Goal: Transaction & Acquisition: Purchase product/service

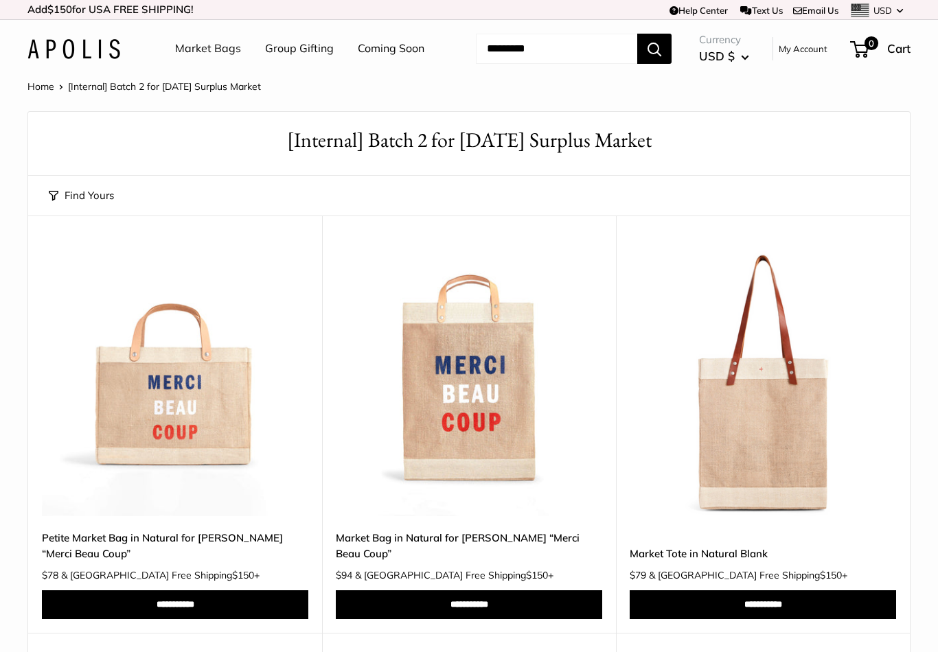
click at [231, 45] on link "Market Bags" at bounding box center [208, 48] width 66 height 21
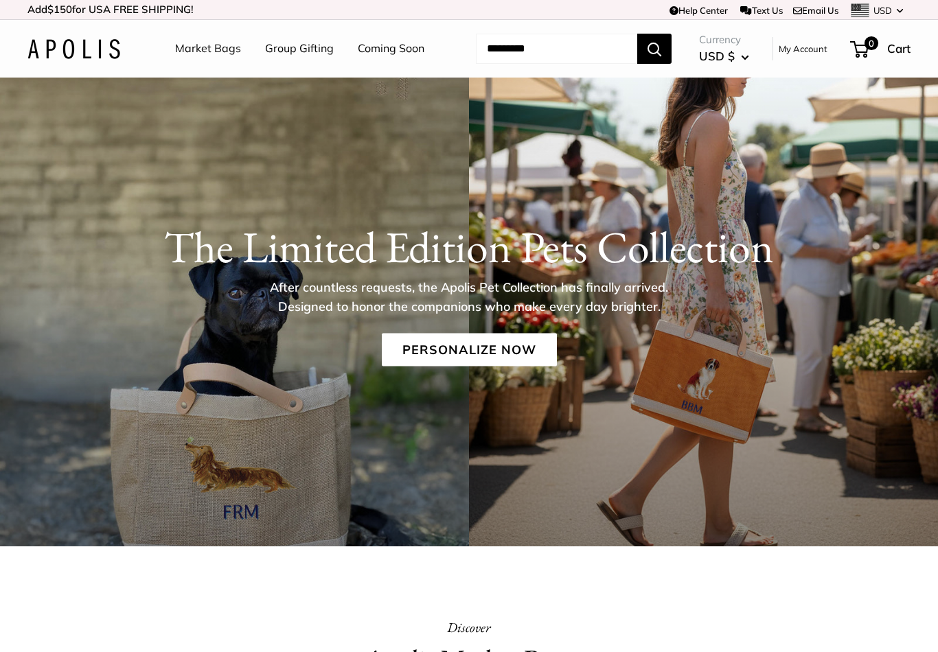
click at [477, 360] on link "Personalize Now" at bounding box center [469, 350] width 175 height 33
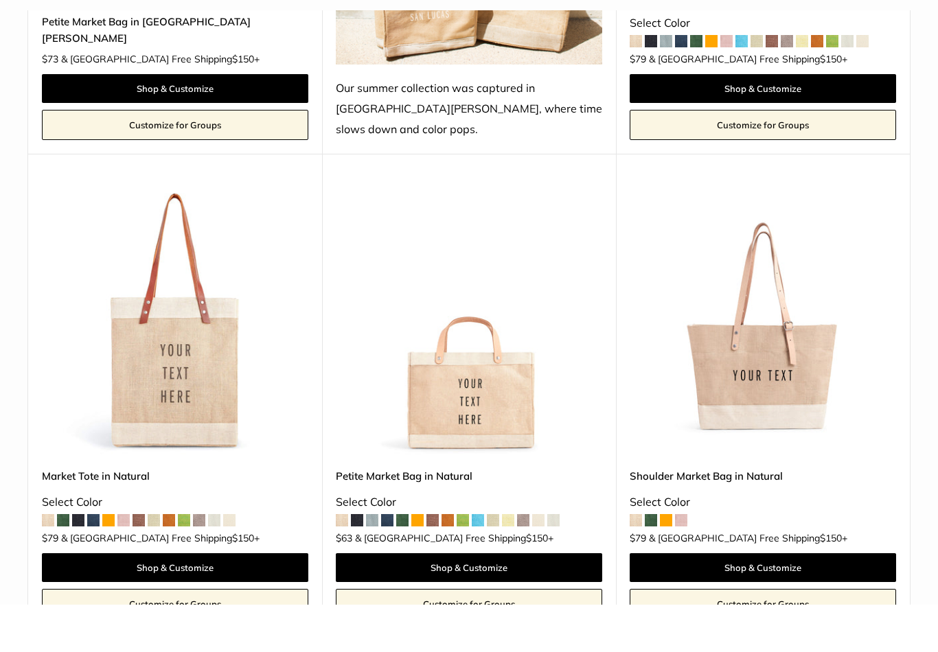
scroll to position [2784, 0]
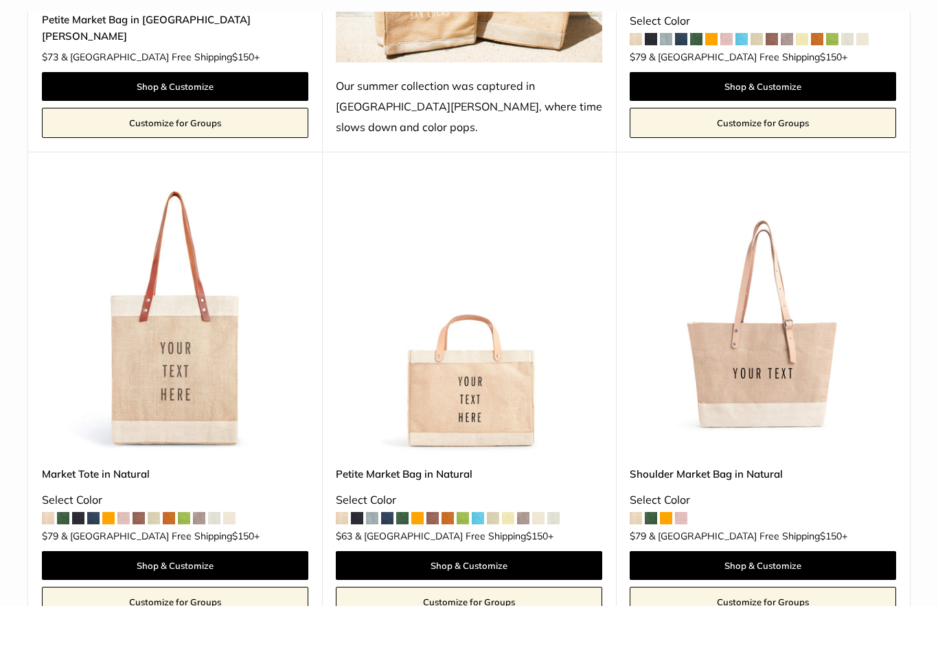
click at [472, 360] on img at bounding box center [469, 365] width 266 height 266
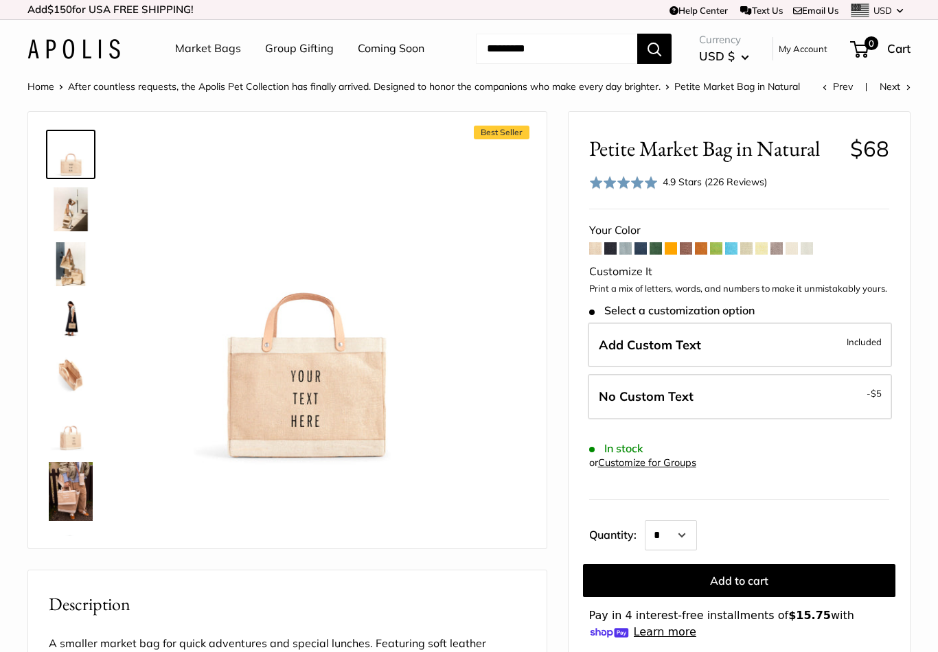
click at [616, 249] on span at bounding box center [610, 248] width 12 height 12
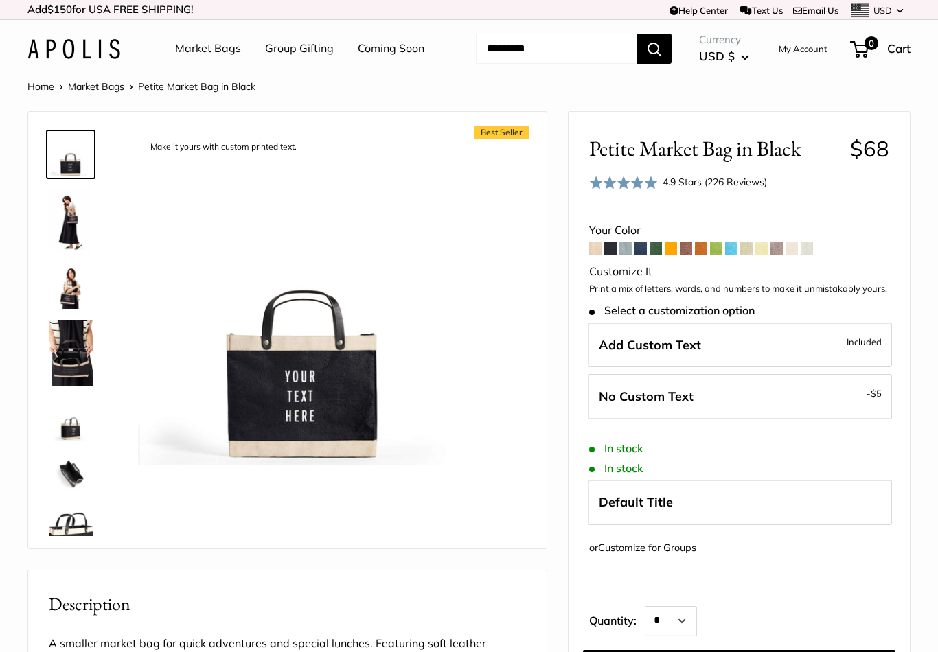
click at [798, 249] on span at bounding box center [792, 248] width 12 height 12
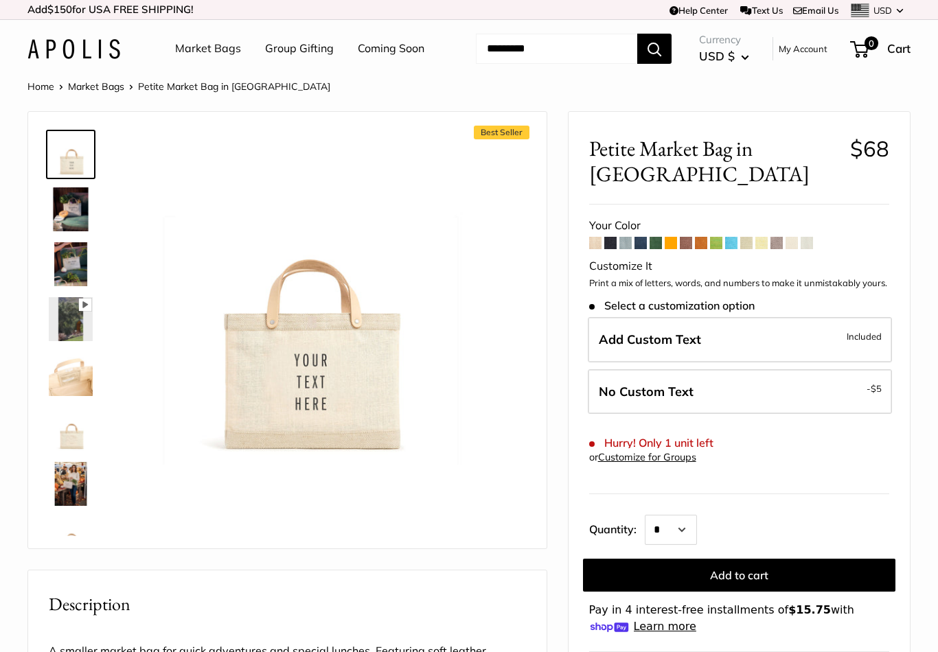
click at [659, 237] on span at bounding box center [656, 243] width 12 height 12
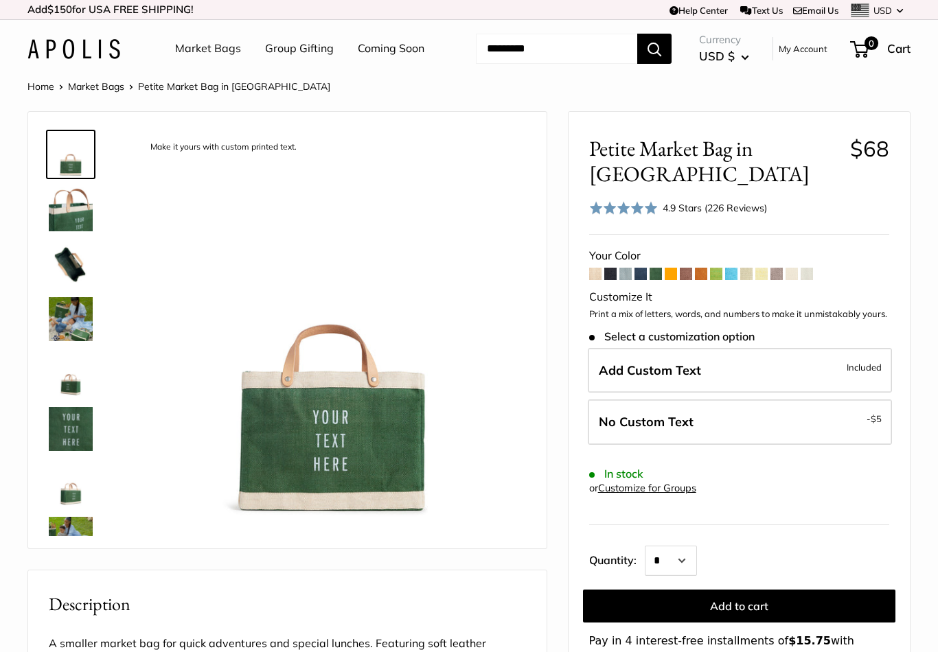
click at [211, 57] on link "Market Bags" at bounding box center [208, 48] width 66 height 21
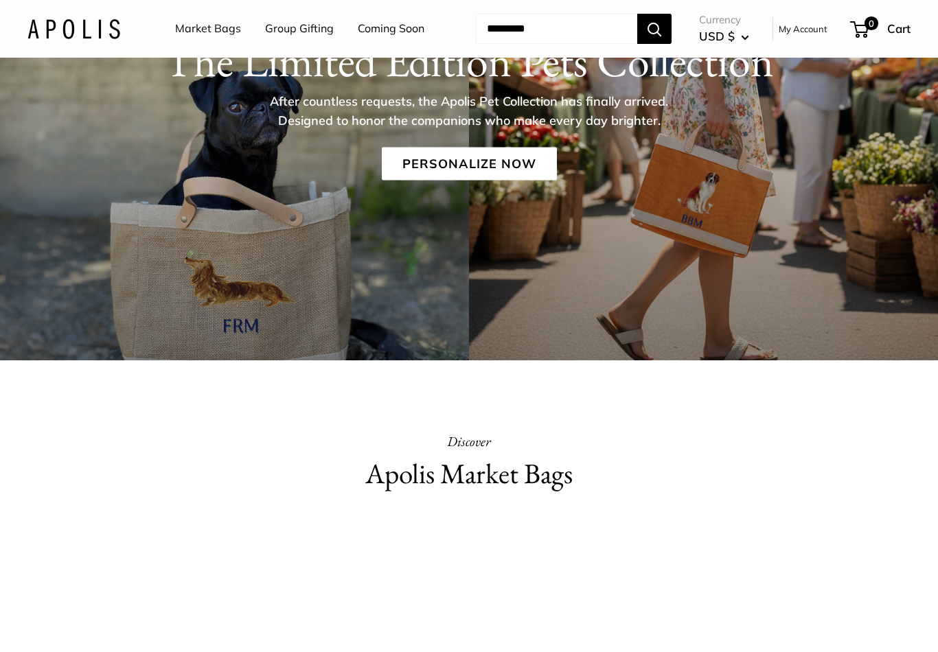
scroll to position [137, 0]
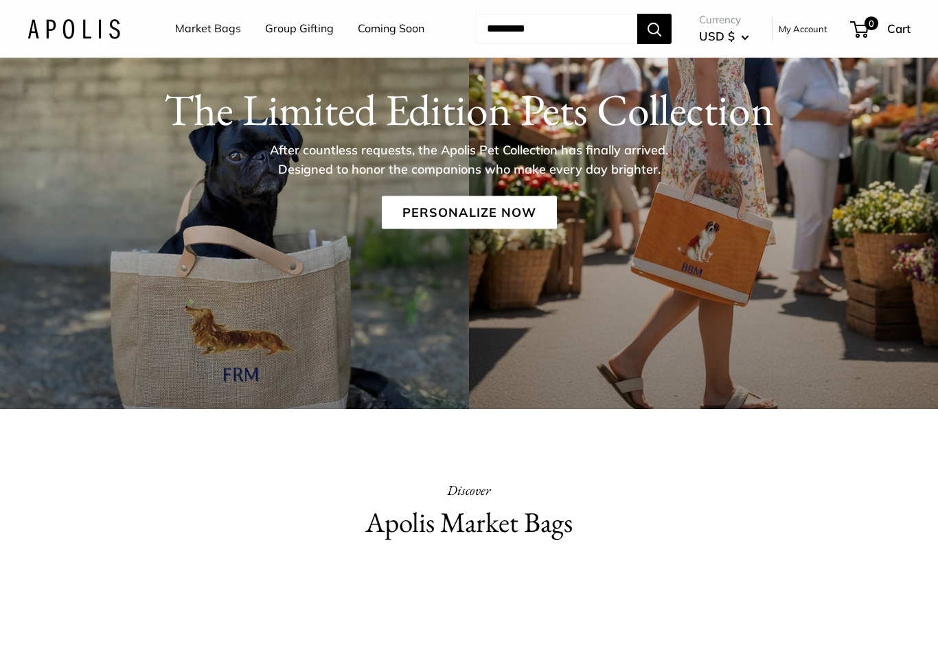
click at [503, 203] on link "Personalize Now" at bounding box center [469, 212] width 175 height 33
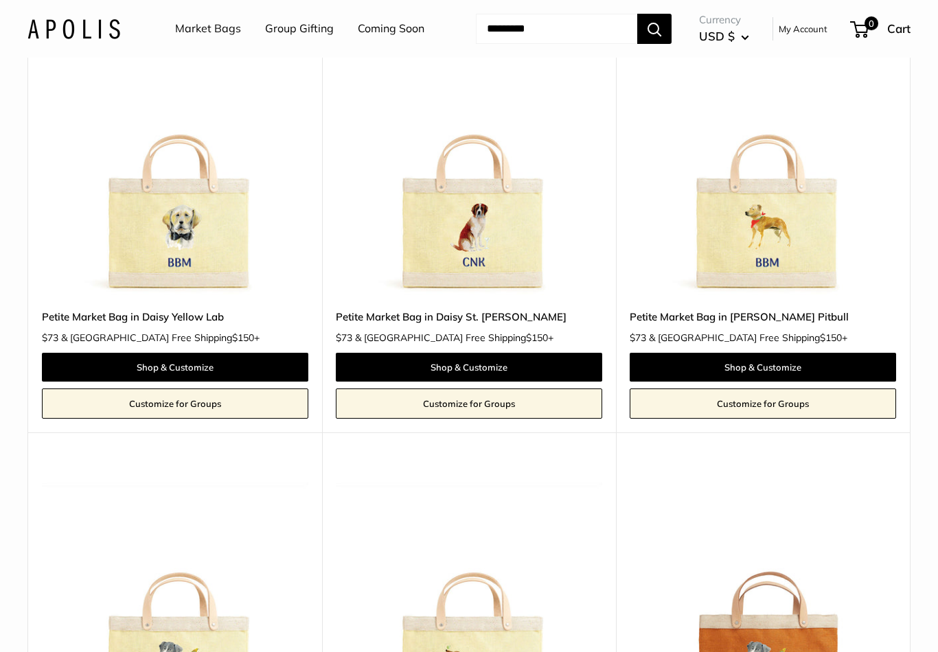
scroll to position [1123, 0]
click at [222, 353] on link "Shop & Customize" at bounding box center [175, 367] width 266 height 29
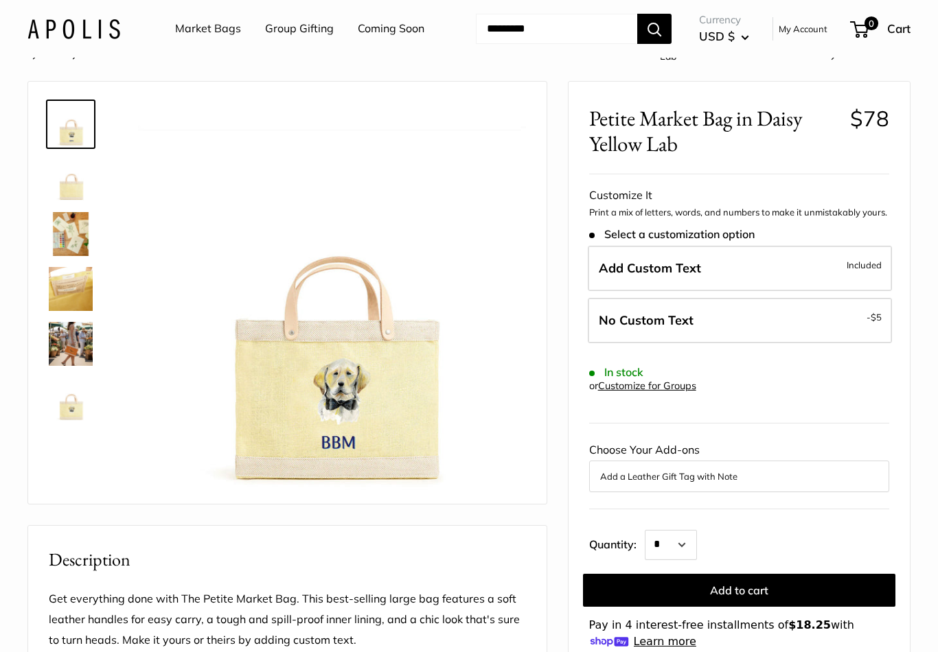
scroll to position [45, 0]
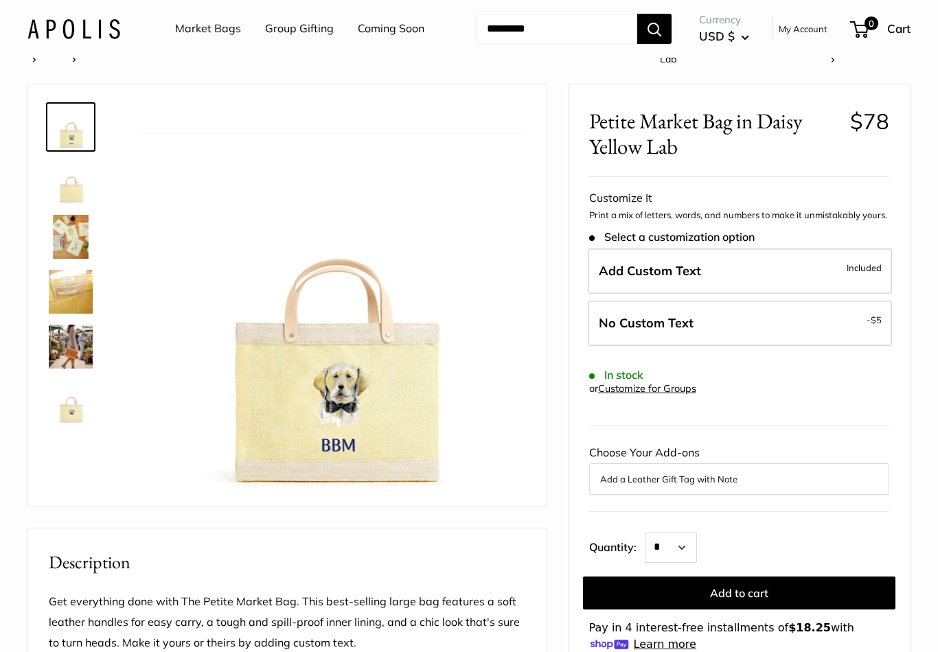
click at [207, 14] on li "Market Bags" at bounding box center [208, 29] width 66 height 44
click at [391, 24] on link "Coming Soon" at bounding box center [391, 29] width 67 height 21
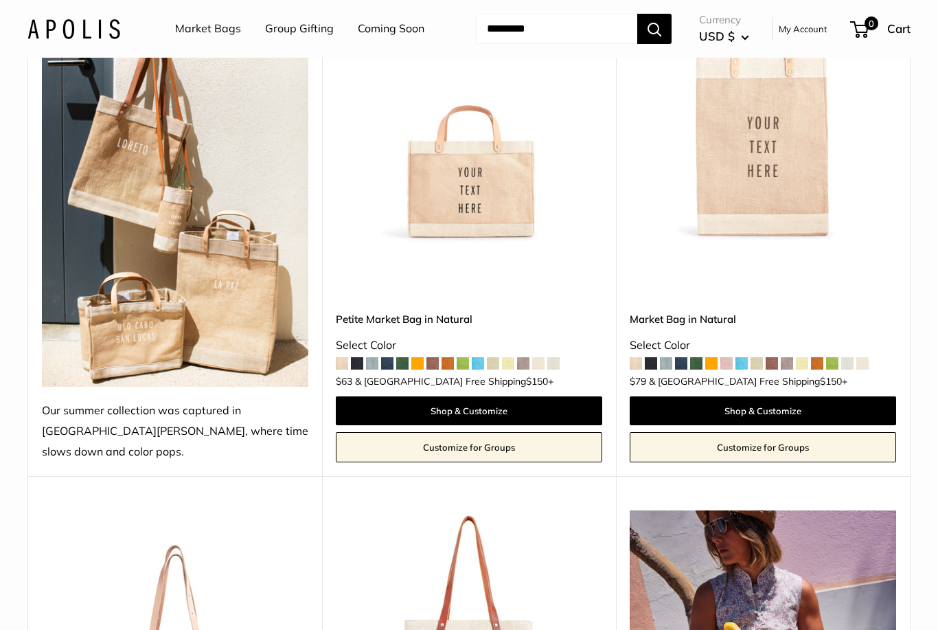
scroll to position [268, 0]
